Goal: Information Seeking & Learning: Find specific fact

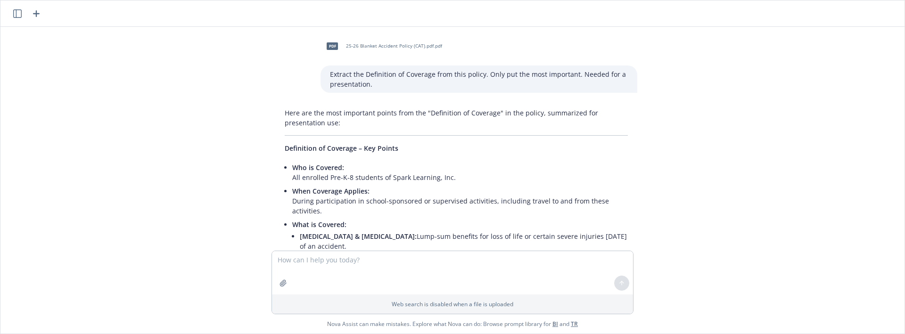
scroll to position [4383, 0]
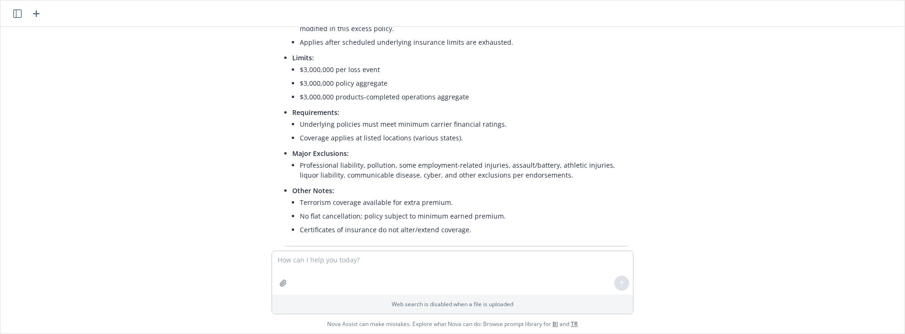
drag, startPoint x: 703, startPoint y: 144, endPoint x: 716, endPoint y: 136, distance: 14.8
click at [707, 140] on div "pdf 25-26 Blanket Accident Policy (CAT).pdf.pdf Extract the Definition of Cover…" at bounding box center [452, 139] width 896 height 224
